Goal: Navigation & Orientation: Find specific page/section

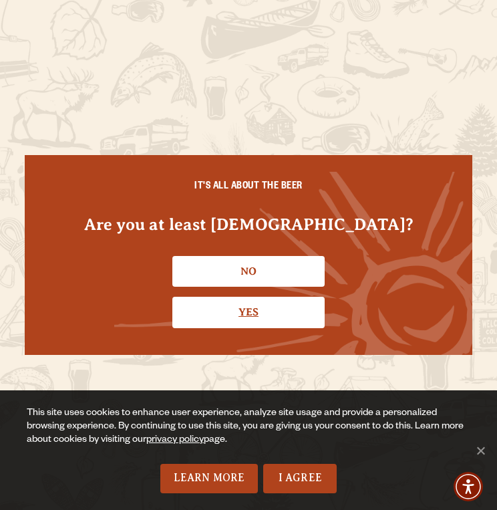
click at [216, 312] on link "Yes" at bounding box center [248, 312] width 152 height 31
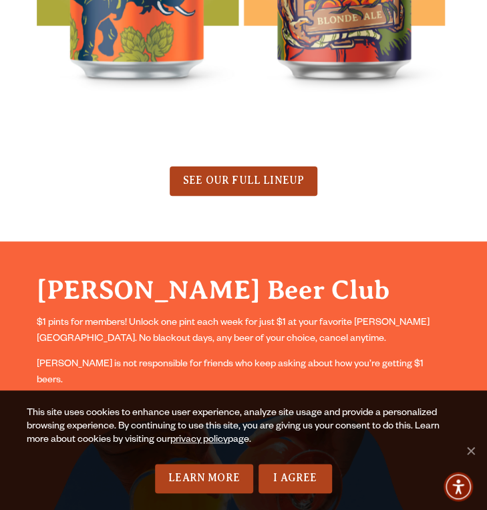
scroll to position [987, 0]
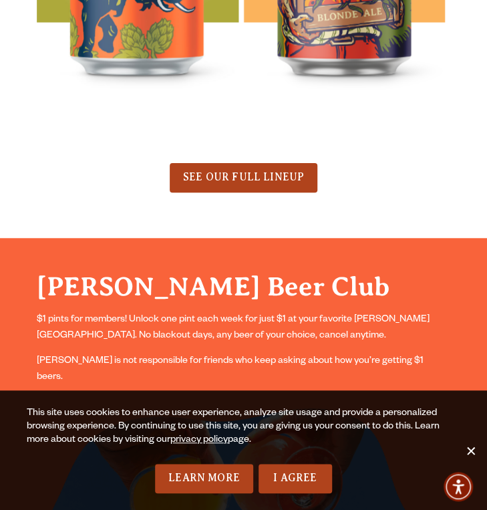
click at [467, 445] on span "Cookie Notice" at bounding box center [469, 449] width 13 height 13
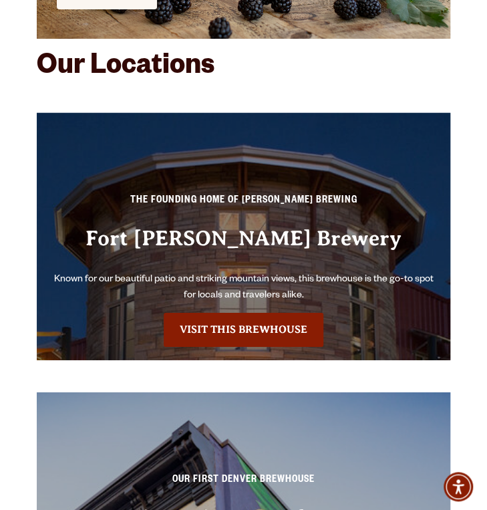
scroll to position [3951, 0]
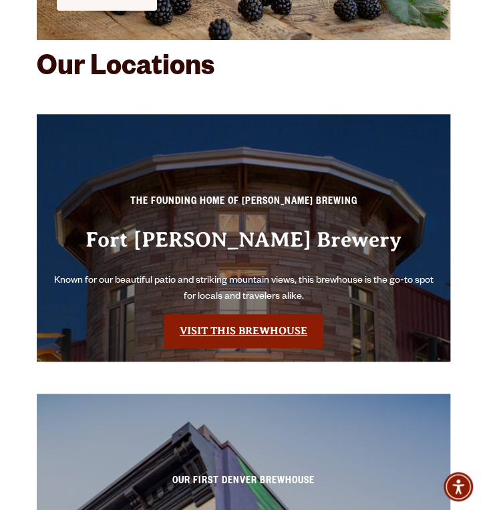
click at [214, 319] on link "Visit this Brewhouse" at bounding box center [244, 330] width 160 height 33
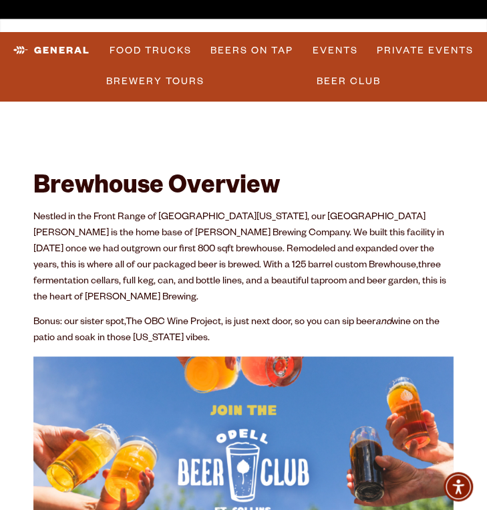
scroll to position [307, 0]
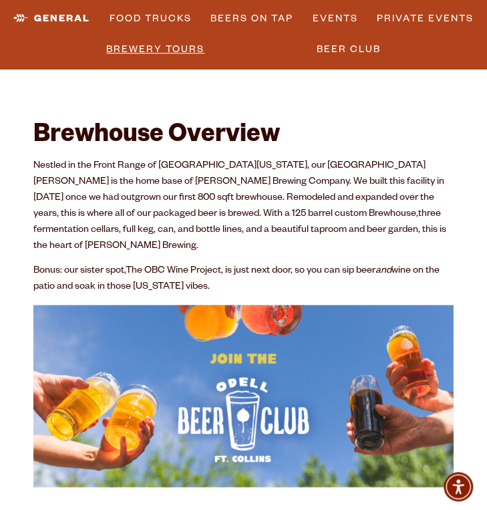
click at [164, 48] on link "Brewery Tours" at bounding box center [155, 49] width 109 height 31
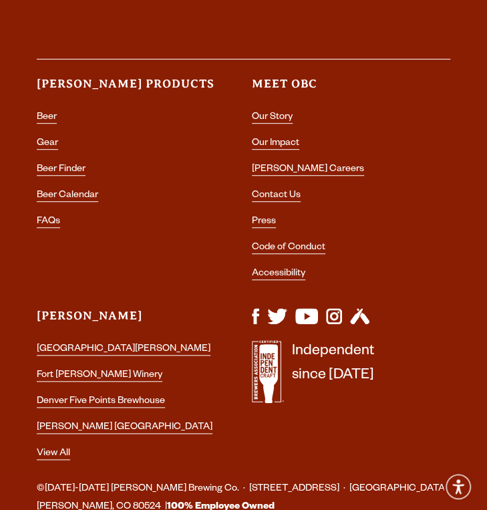
scroll to position [3096, 0]
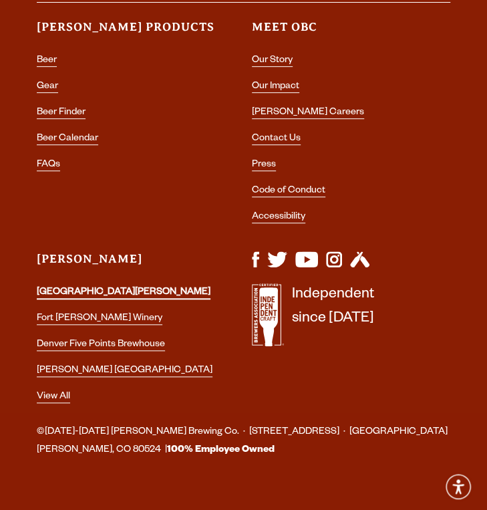
click at [91, 287] on link "[GEOGRAPHIC_DATA][PERSON_NAME]" at bounding box center [124, 293] width 174 height 12
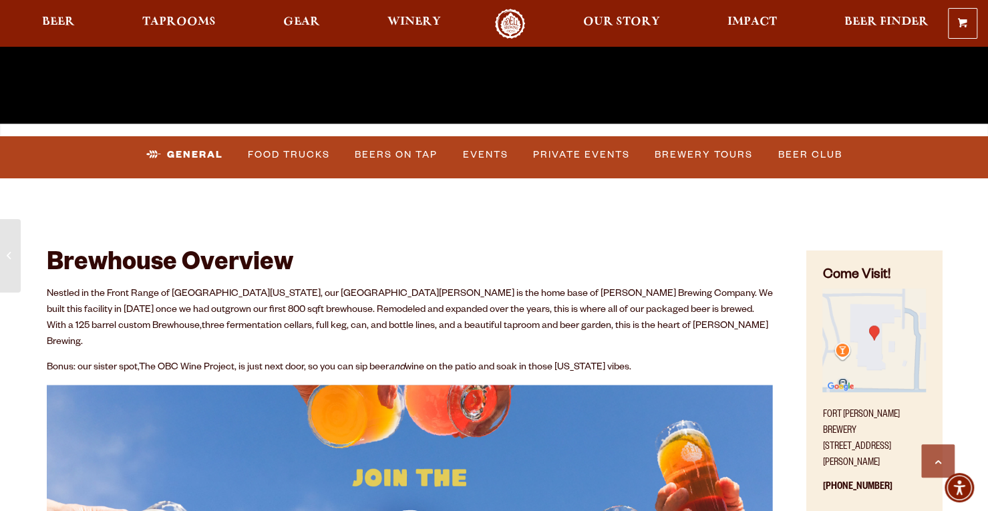
scroll to position [433, 0]
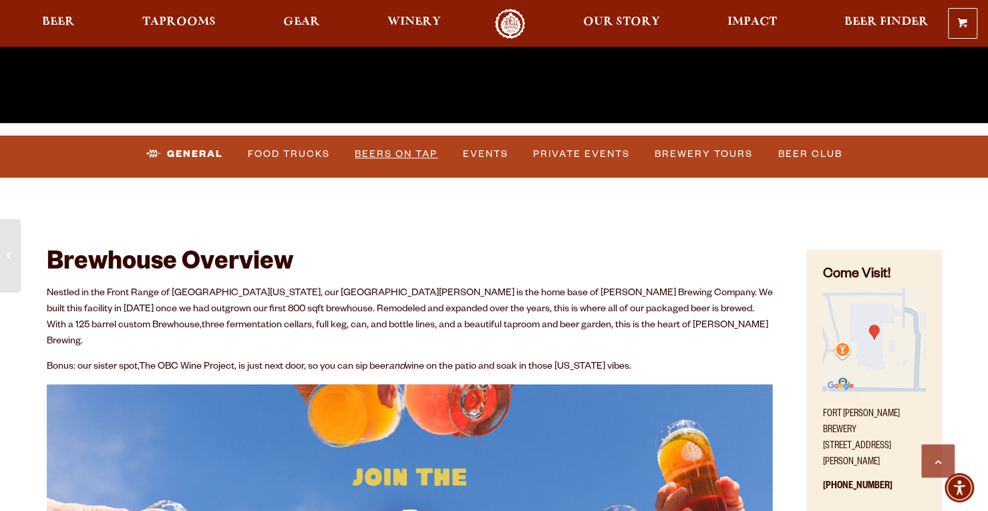
click at [395, 152] on link "Beers on Tap" at bounding box center [395, 154] width 93 height 31
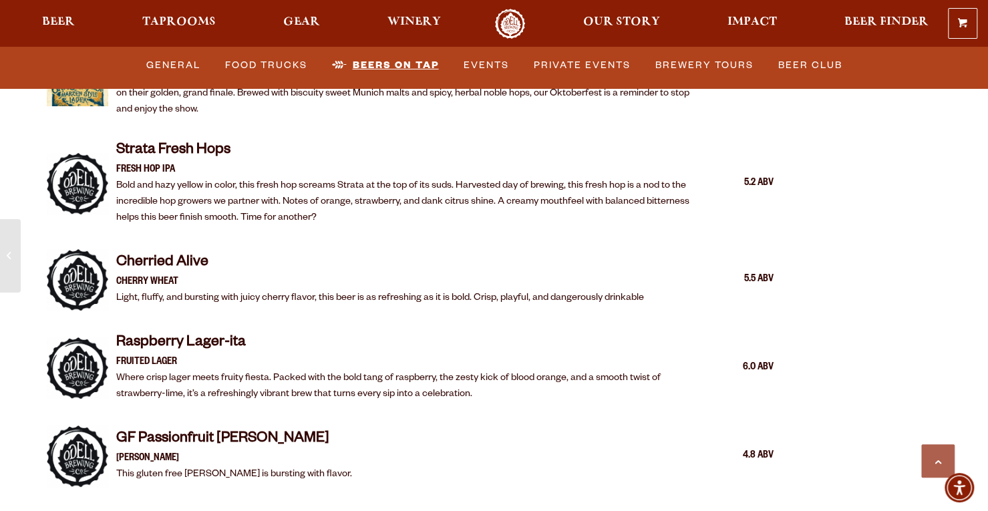
scroll to position [2798, 0]
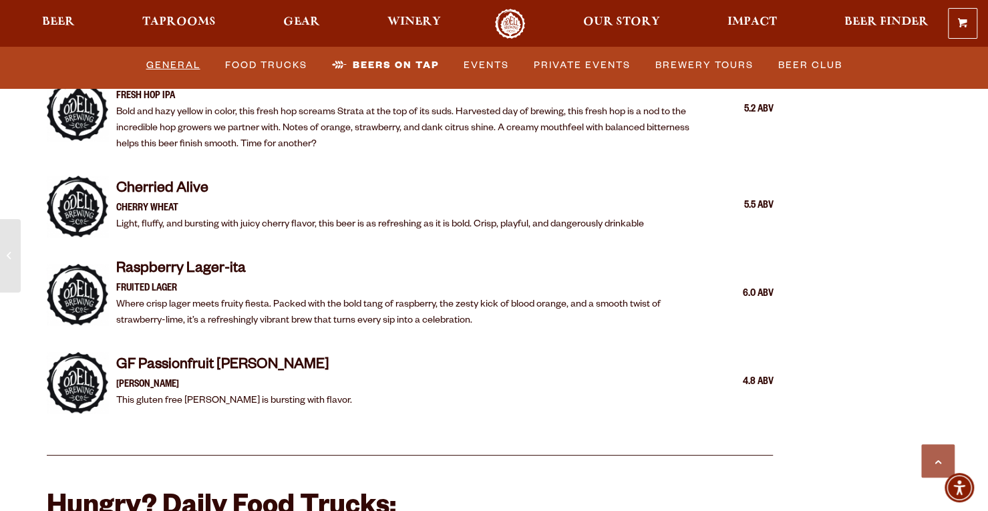
click at [156, 63] on link "General" at bounding box center [173, 65] width 65 height 31
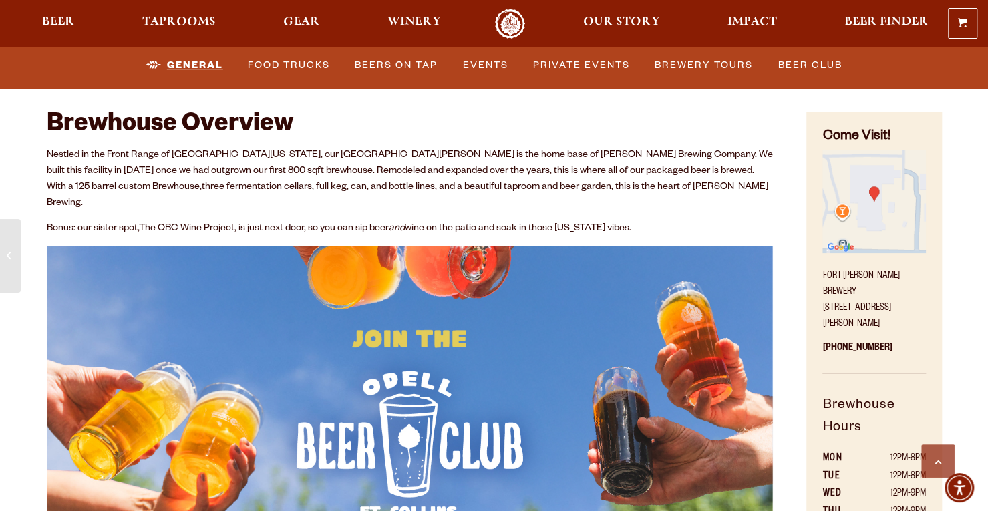
scroll to position [573, 0]
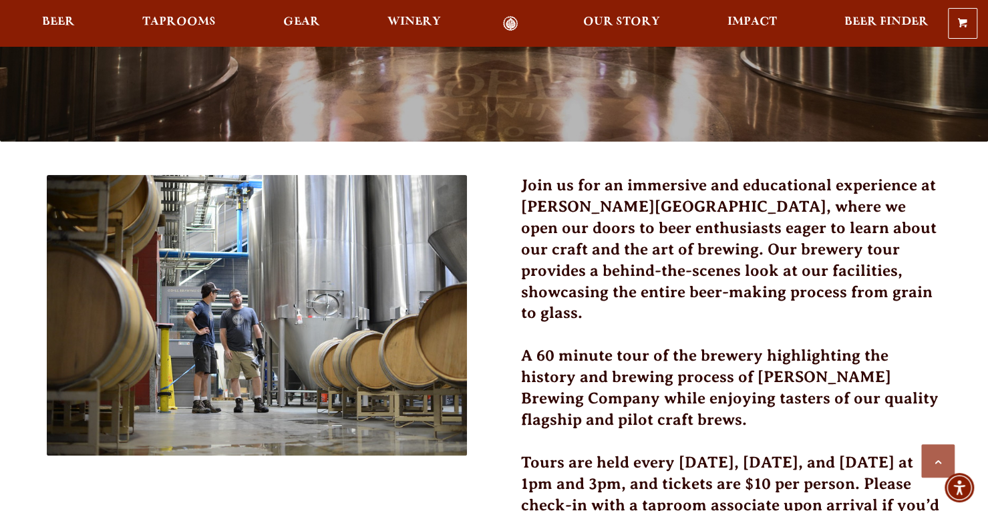
scroll to position [268, 0]
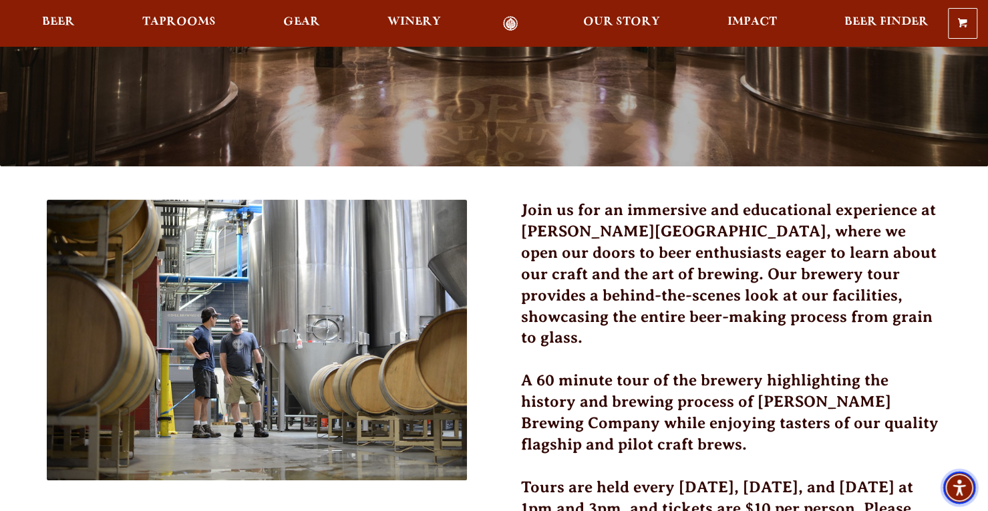
click at [965, 487] on img "Accessibility Menu" at bounding box center [959, 487] width 32 height 32
click at [174, 33] on div "0 Shopping Cart No products in the cart. Beer Taprooms Gear Winery Our Story Im…" at bounding box center [494, 23] width 988 height 31
click at [174, 22] on span "Taprooms" at bounding box center [178, 22] width 73 height 11
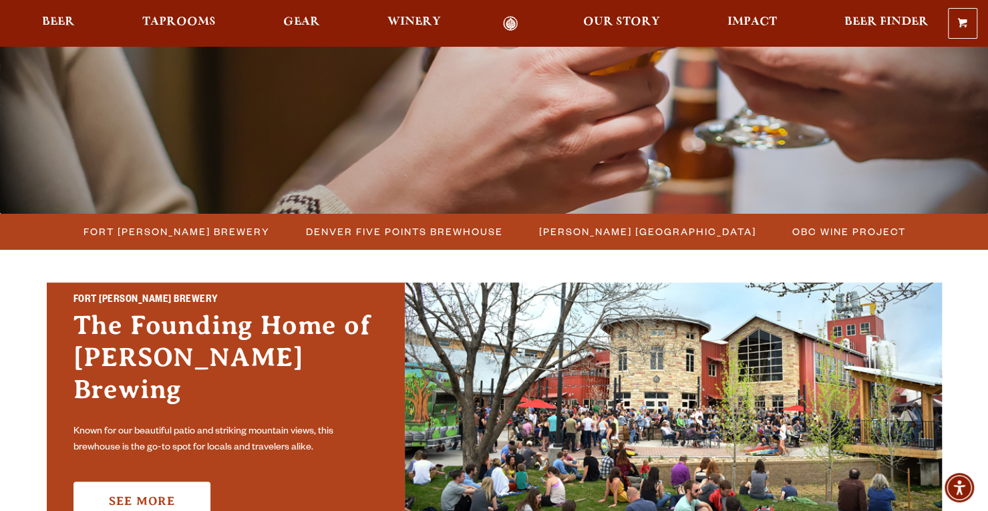
scroll to position [208, 0]
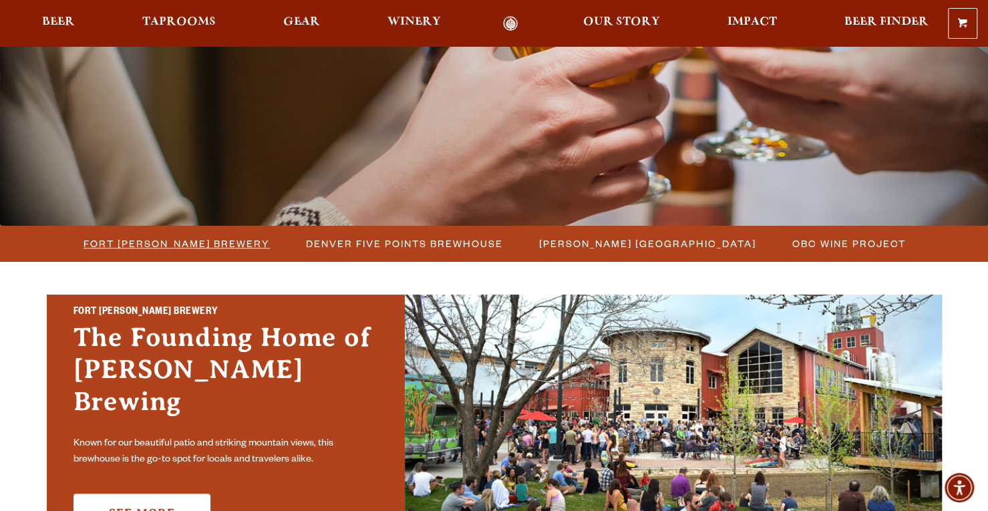
click at [176, 237] on span "Fort [PERSON_NAME] Brewery" at bounding box center [176, 243] width 186 height 19
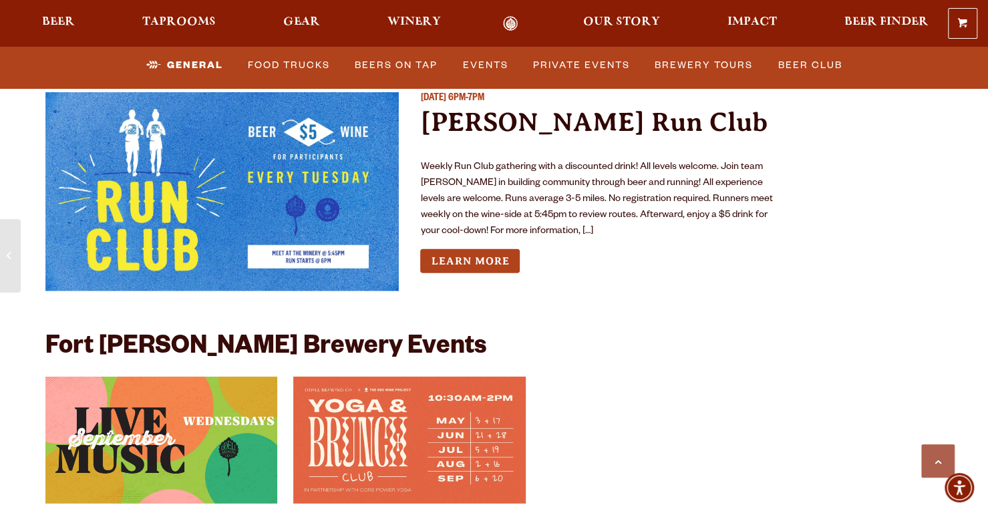
scroll to position [5782, 0]
